Goal: Task Accomplishment & Management: Use online tool/utility

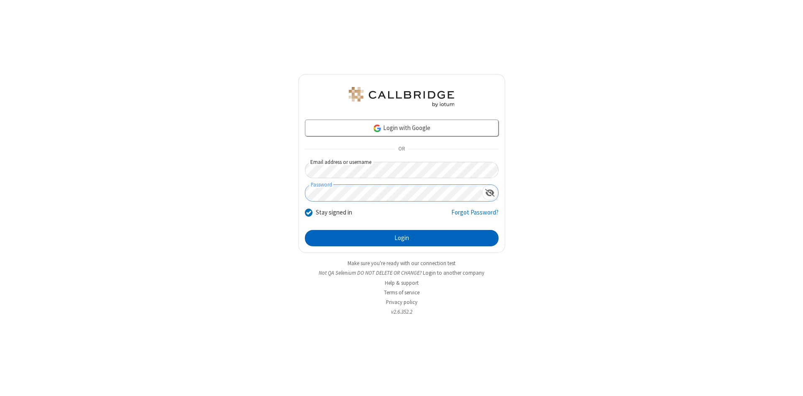
click at [402, 238] on button "Login" at bounding box center [402, 238] width 194 height 17
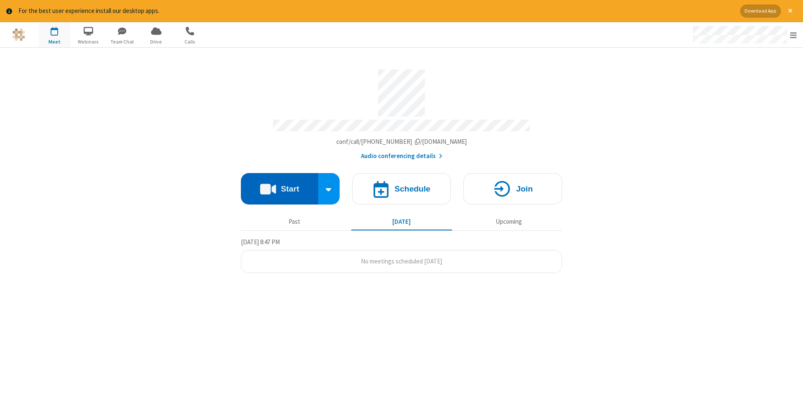
click at [279, 186] on button "Start" at bounding box center [279, 188] width 77 height 31
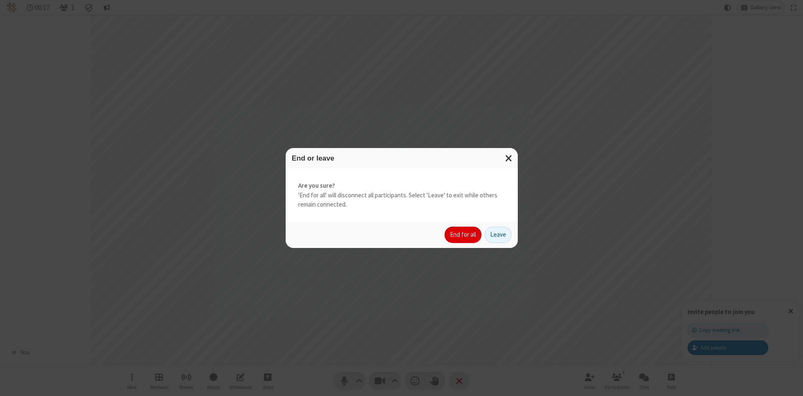
click at [463, 235] on button "End for all" at bounding box center [463, 235] width 37 height 17
